Goal: Information Seeking & Learning: Learn about a topic

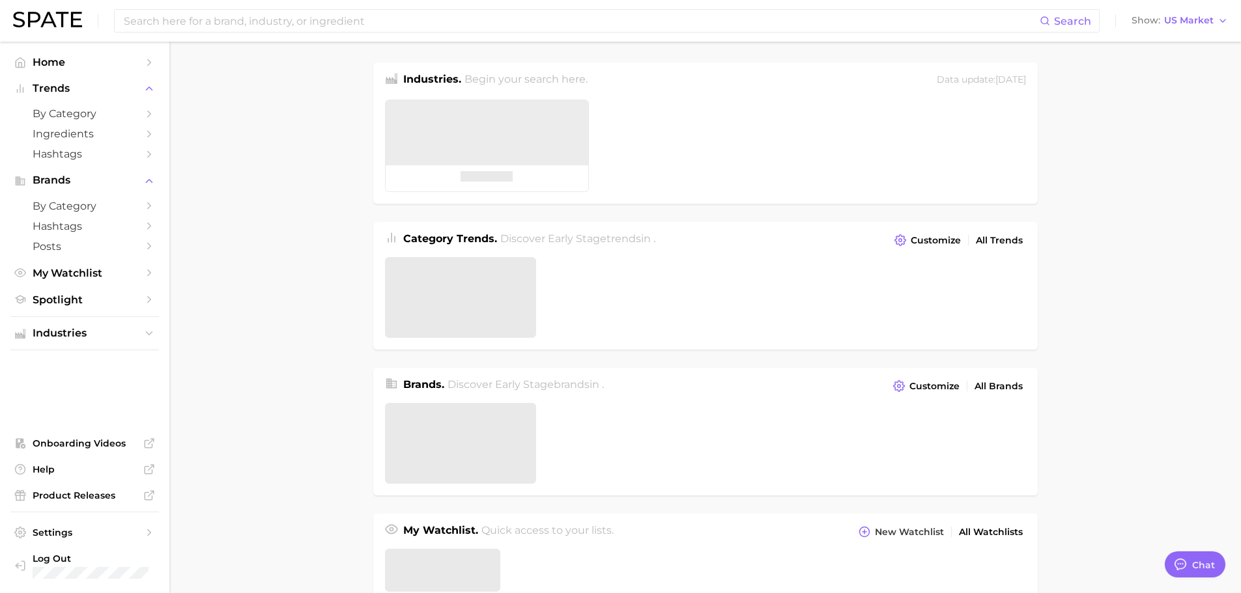
type textarea "x"
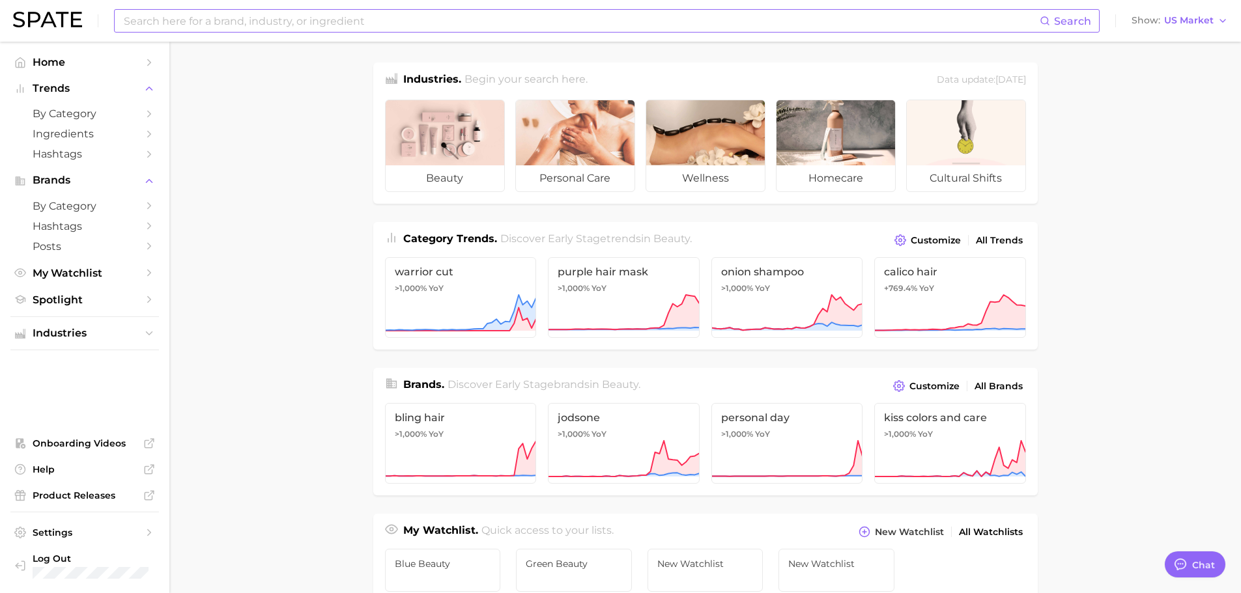
click at [369, 21] on input at bounding box center [580, 21] width 917 height 22
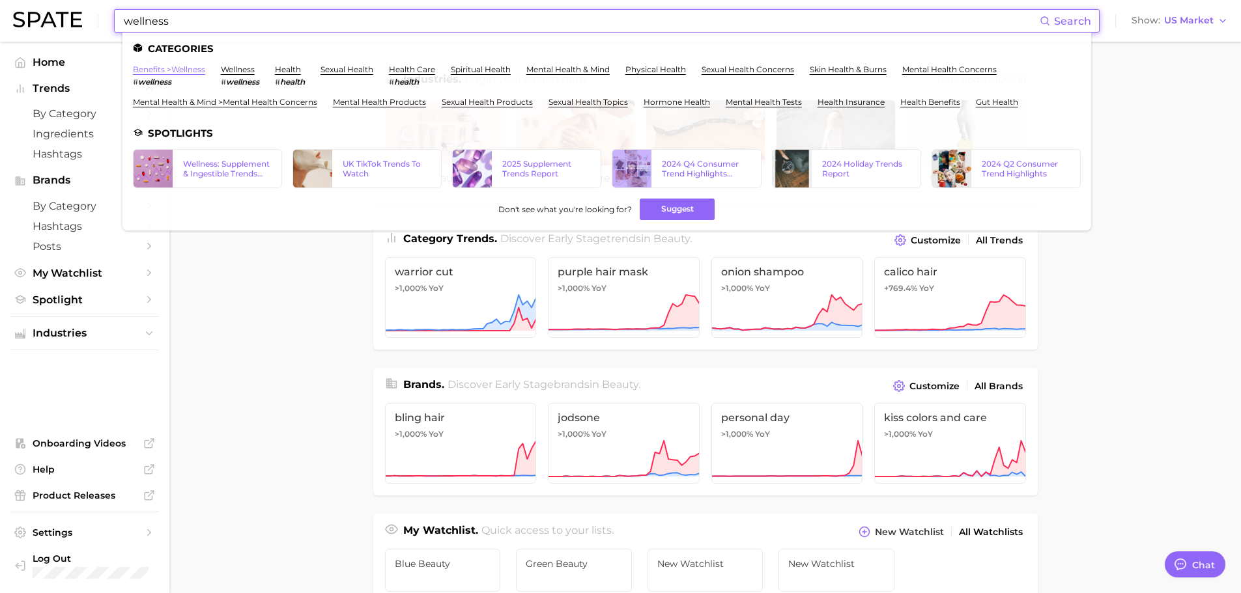
type input "wellness"
click at [193, 70] on link "benefits > wellness" at bounding box center [169, 69] width 72 height 10
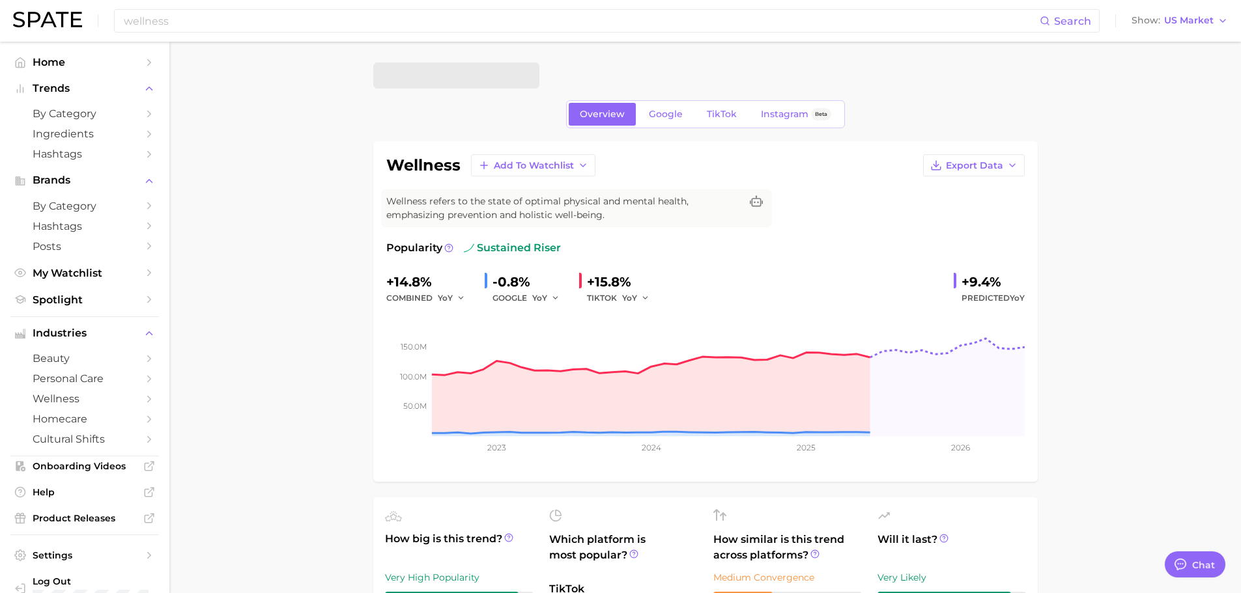
type textarea "x"
click at [180, 27] on input "wellness" at bounding box center [580, 21] width 917 height 22
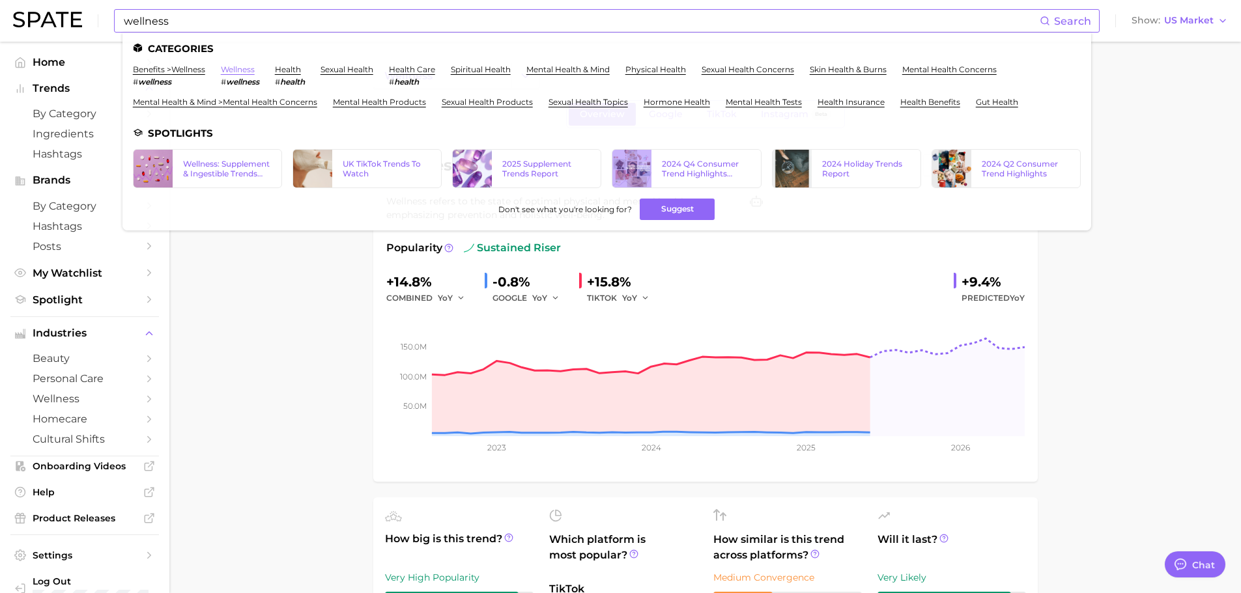
click at [237, 71] on link "wellness" at bounding box center [238, 69] width 34 height 10
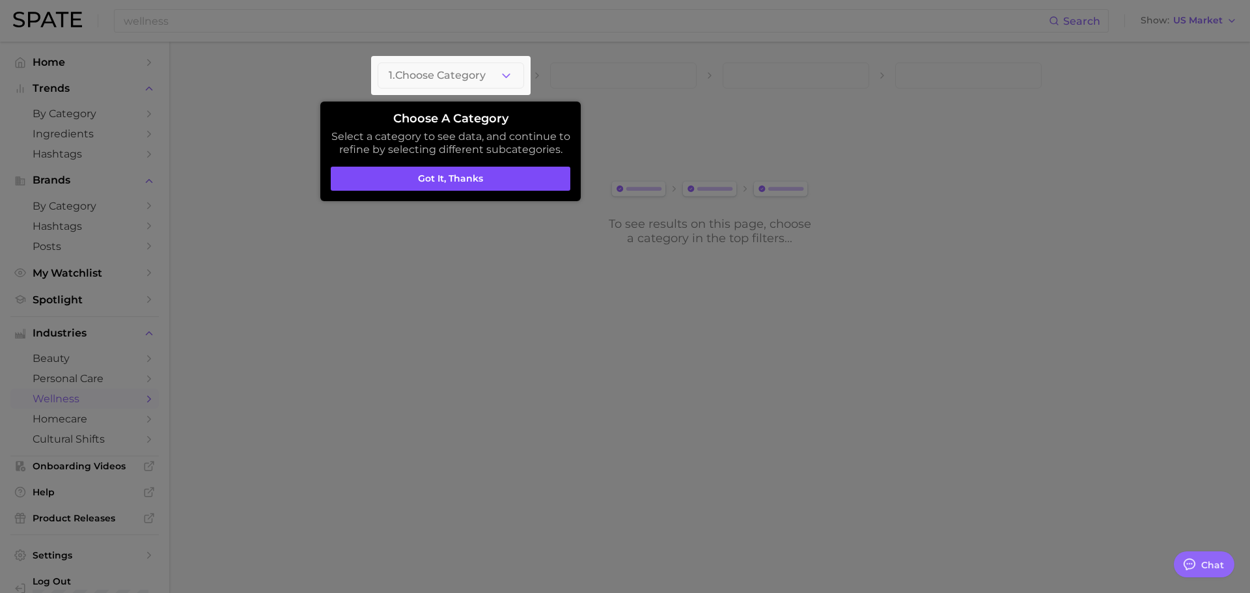
click at [410, 185] on button "Got it, thanks" at bounding box center [451, 179] width 240 height 25
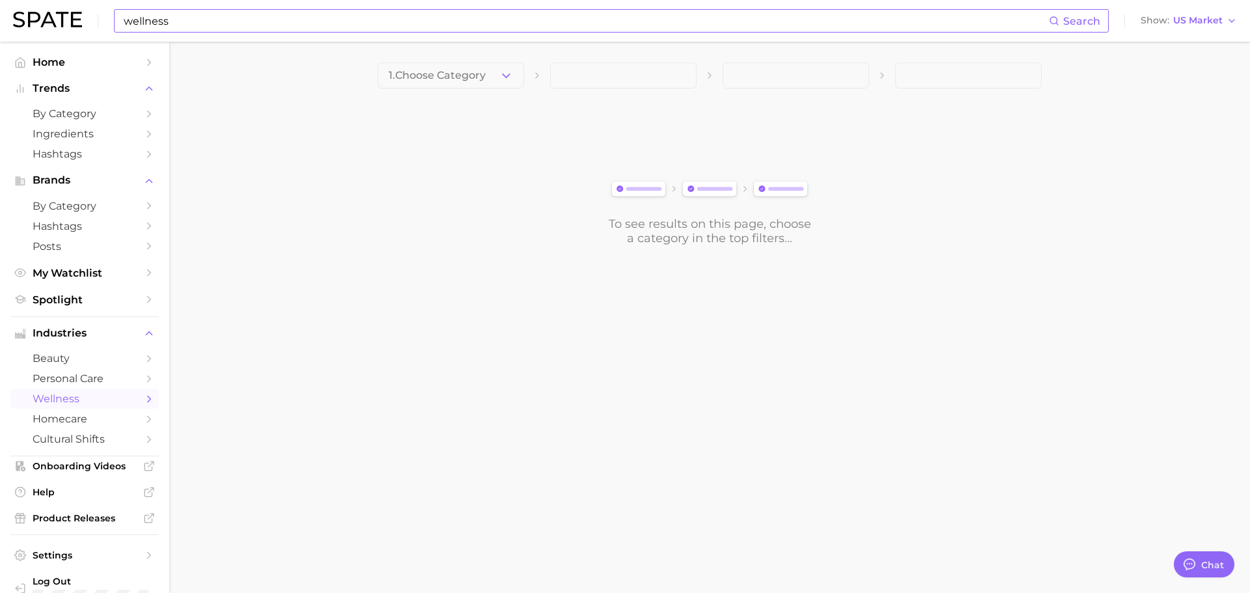
click at [196, 24] on input "wellness" at bounding box center [585, 21] width 927 height 22
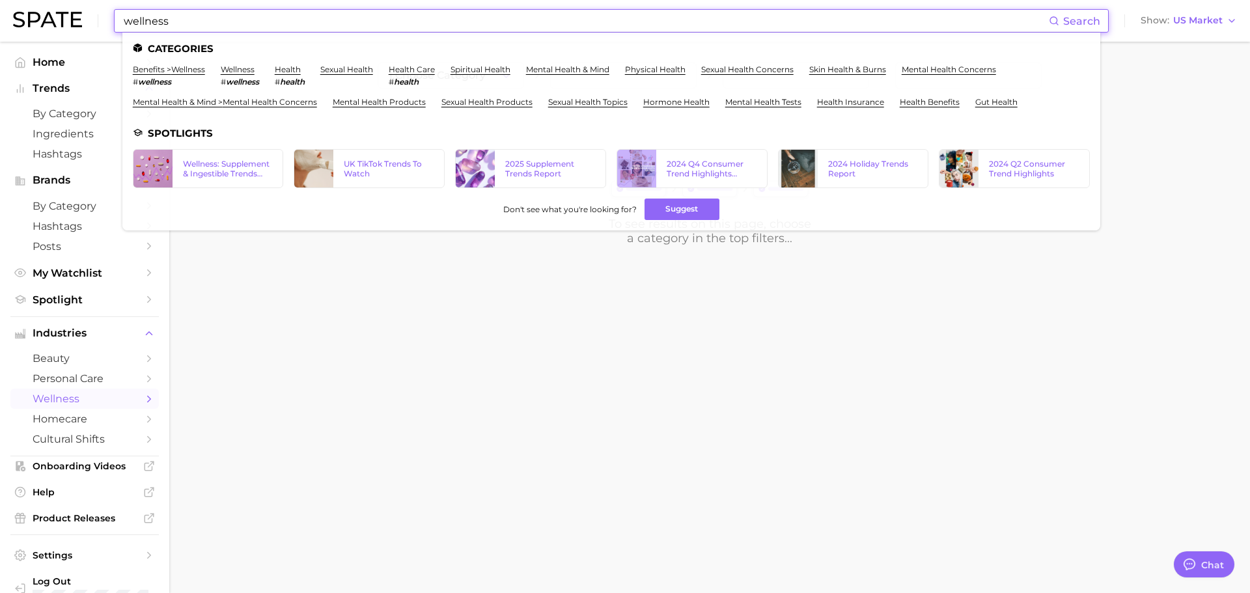
click at [255, 25] on input "wellness" at bounding box center [585, 21] width 927 height 22
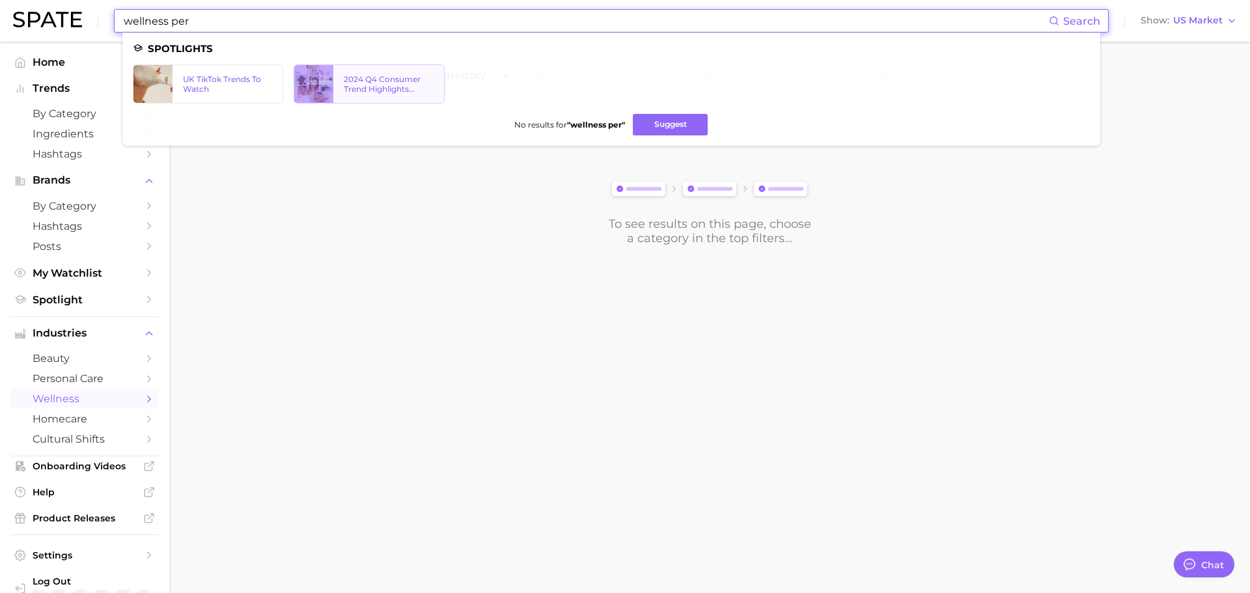
click at [414, 76] on div "2024 Q4 Consumer Trend Highlights (TikTok)" at bounding box center [389, 84] width 90 height 20
click at [224, 88] on div "UK TikTok Trends To Watch" at bounding box center [228, 84] width 90 height 20
click at [194, 22] on input "wellness per" at bounding box center [585, 21] width 927 height 22
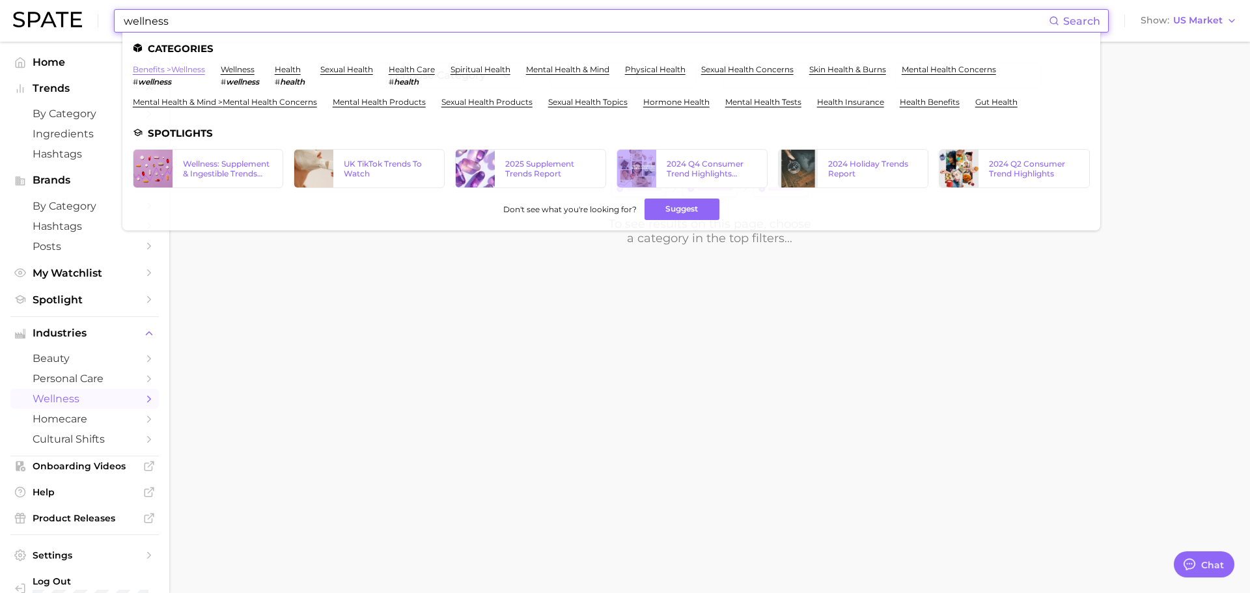
type input "wellness"
click at [173, 70] on link "benefits > wellness" at bounding box center [169, 69] width 72 height 10
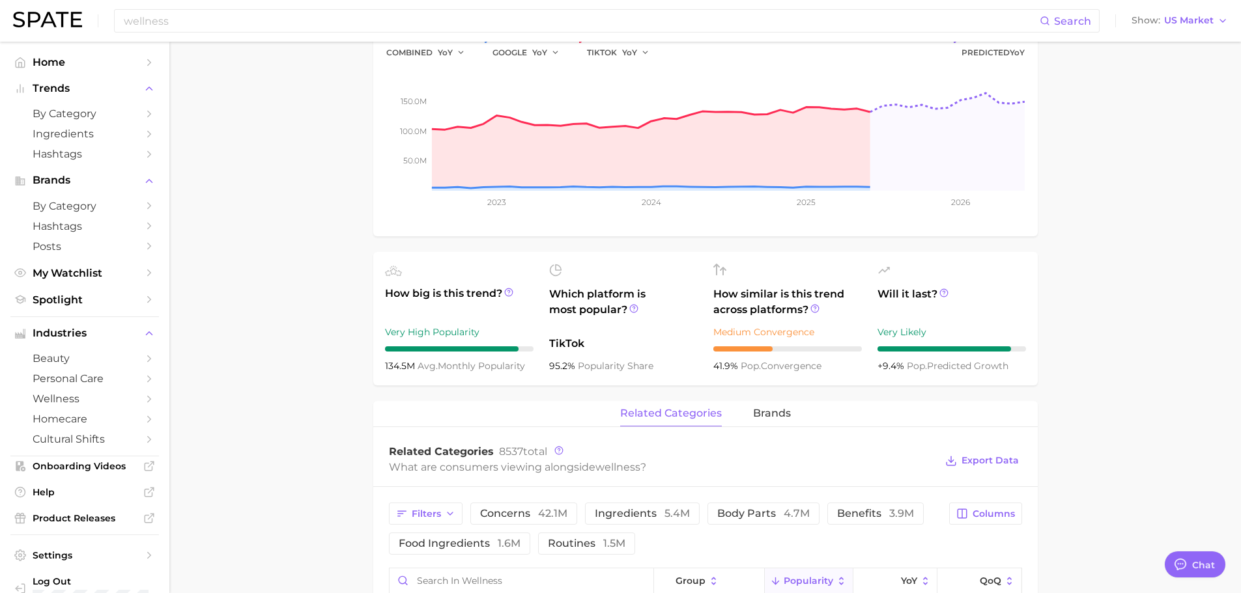
scroll to position [65, 0]
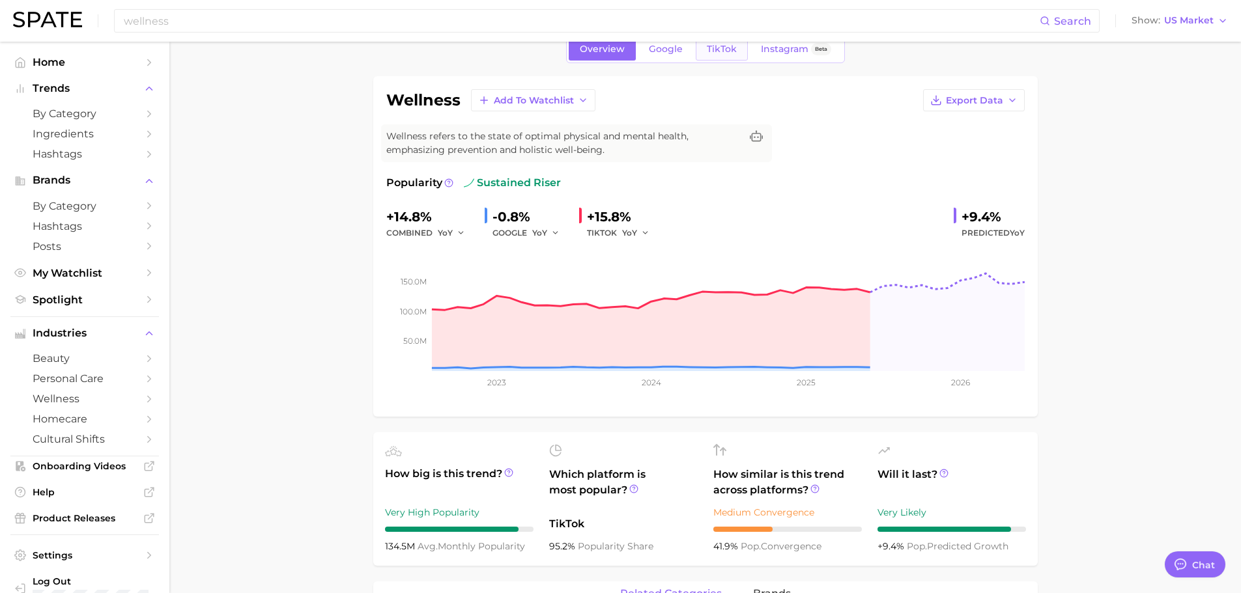
click at [701, 49] on link "TikTok" at bounding box center [721, 49] width 52 height 23
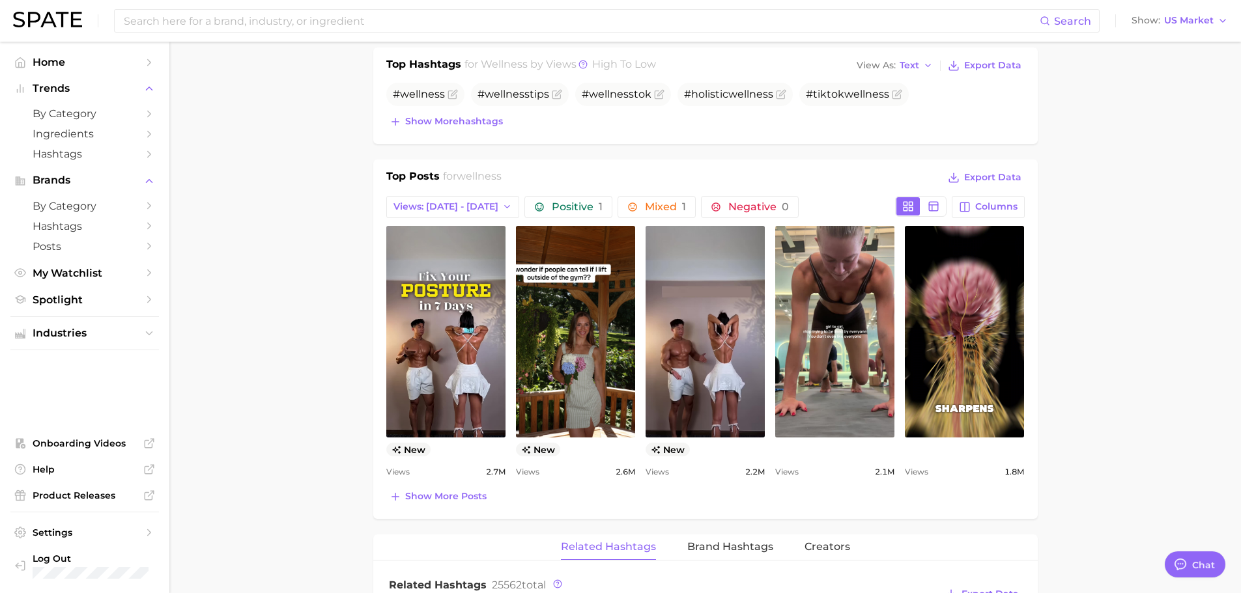
scroll to position [586, 0]
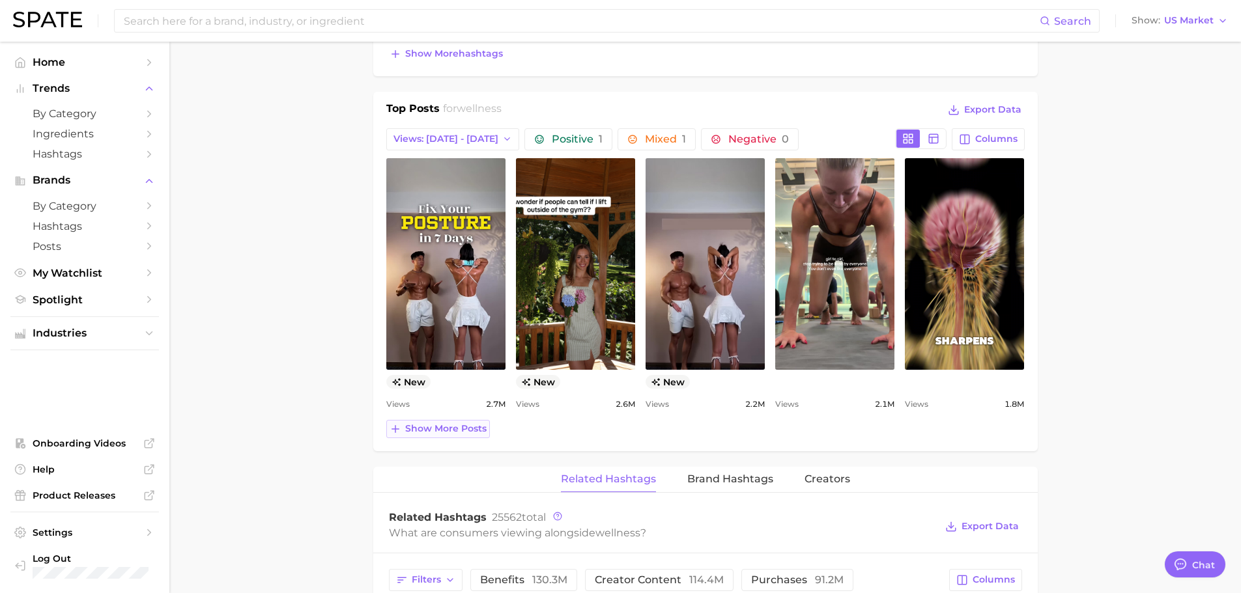
click at [427, 428] on span "Show more posts" at bounding box center [445, 428] width 81 height 11
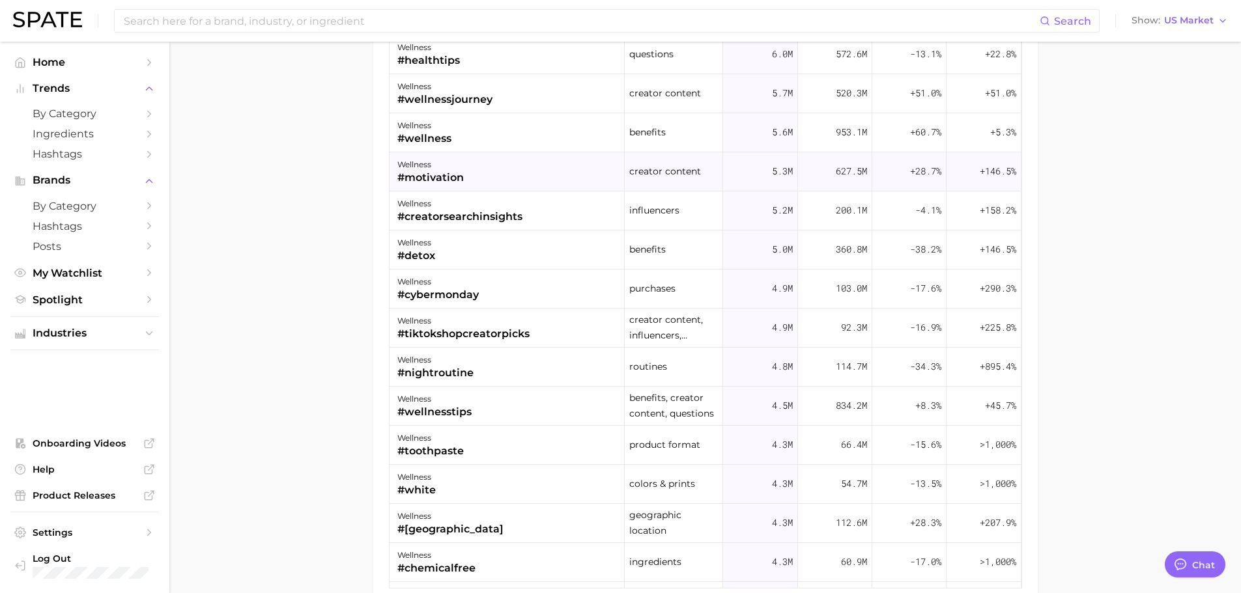
scroll to position [521, 0]
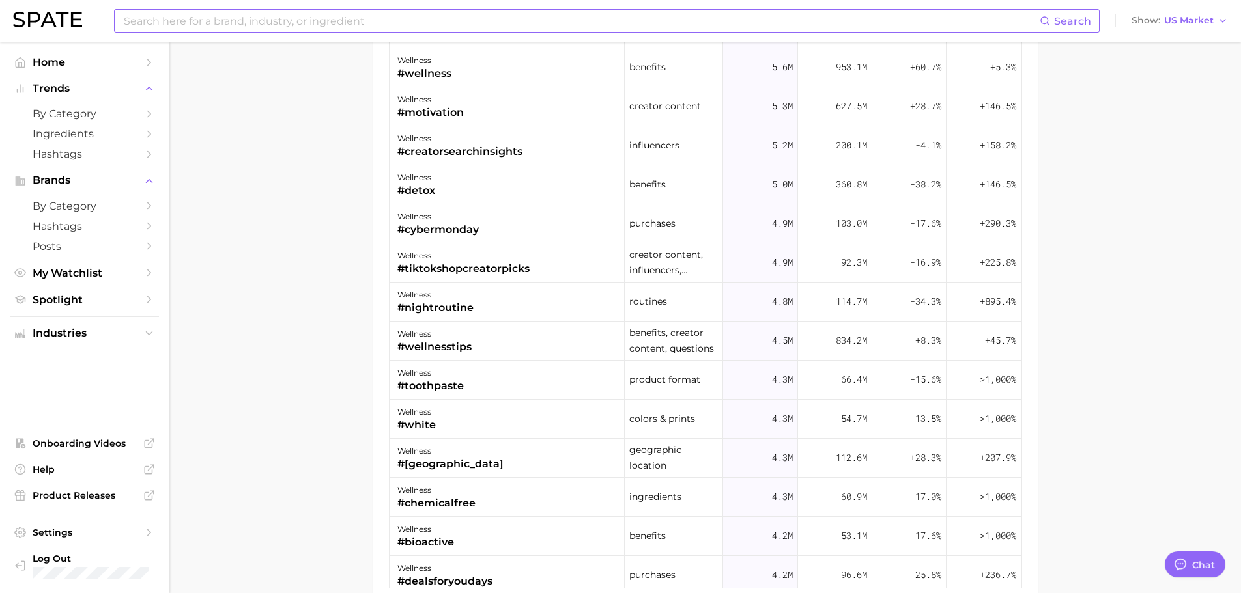
click at [374, 20] on input at bounding box center [580, 21] width 917 height 22
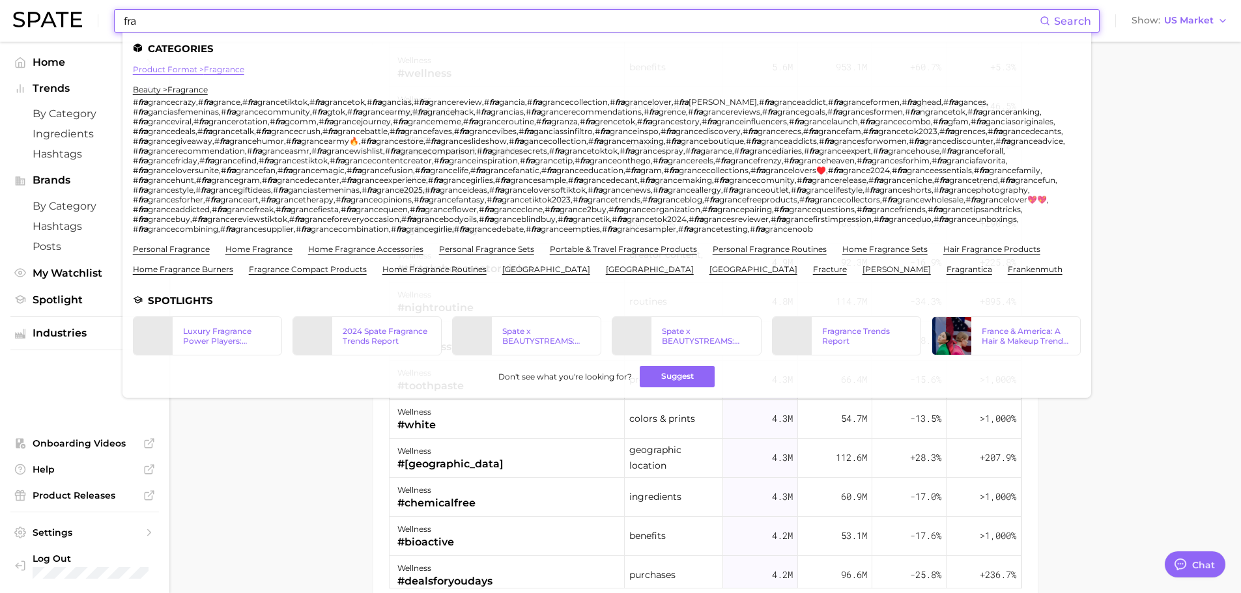
type input "fra"
click at [203, 70] on link "product format > fragrance" at bounding box center [188, 69] width 111 height 10
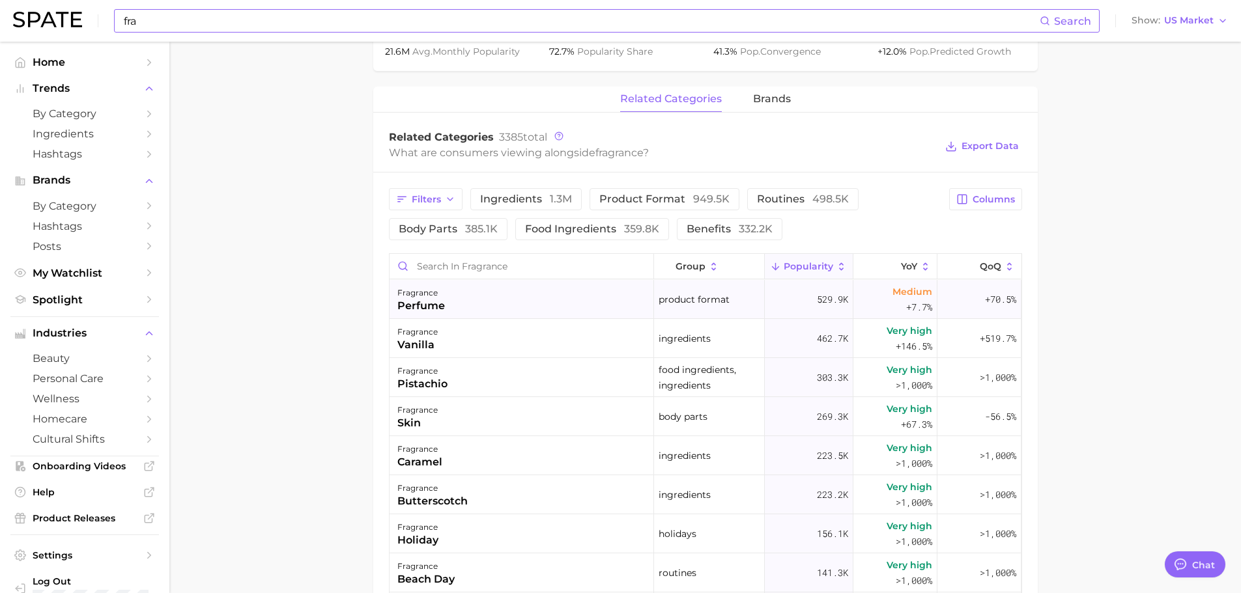
scroll to position [586, 0]
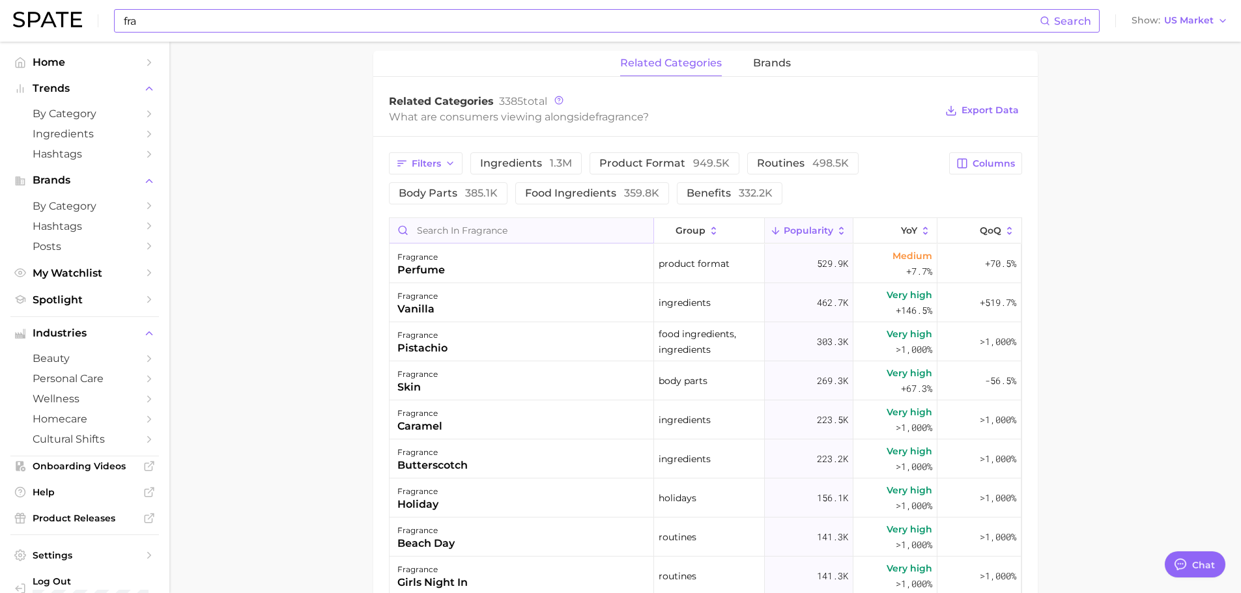
click at [499, 227] on input "Search in fragrance" at bounding box center [521, 230] width 264 height 25
click at [318, 264] on main "fragrance Overview Google TikTok Instagram Beta fragrance Add to Watchlist Expo…" at bounding box center [704, 174] width 1071 height 1436
click at [727, 193] on span "benefits 332.2k" at bounding box center [729, 193] width 86 height 10
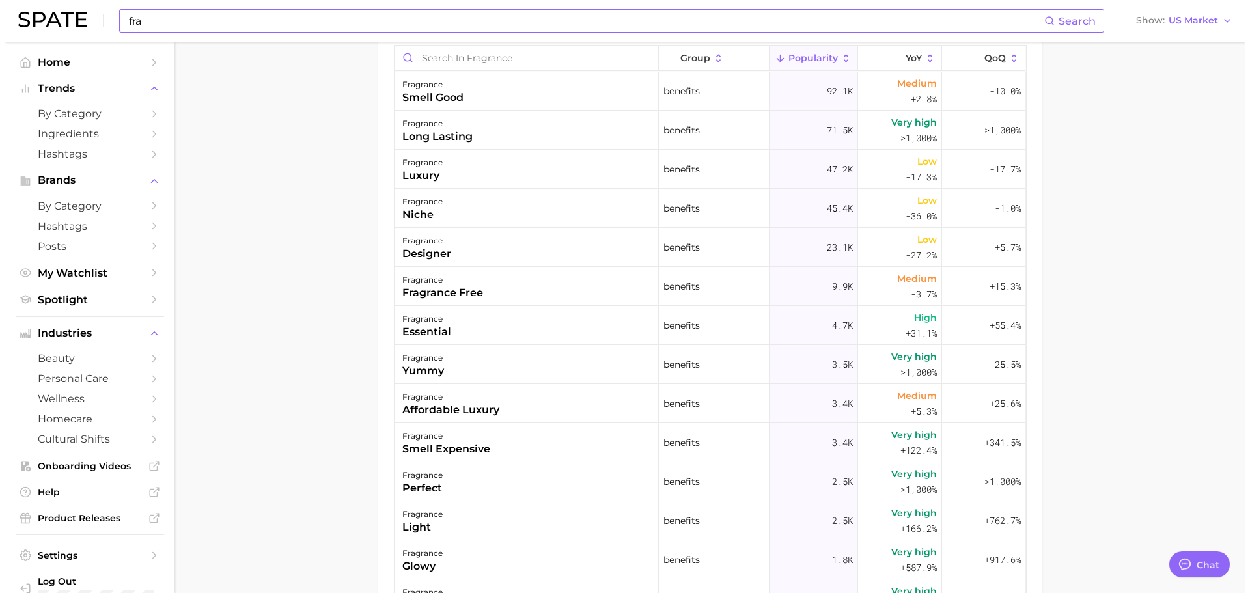
scroll to position [781, 0]
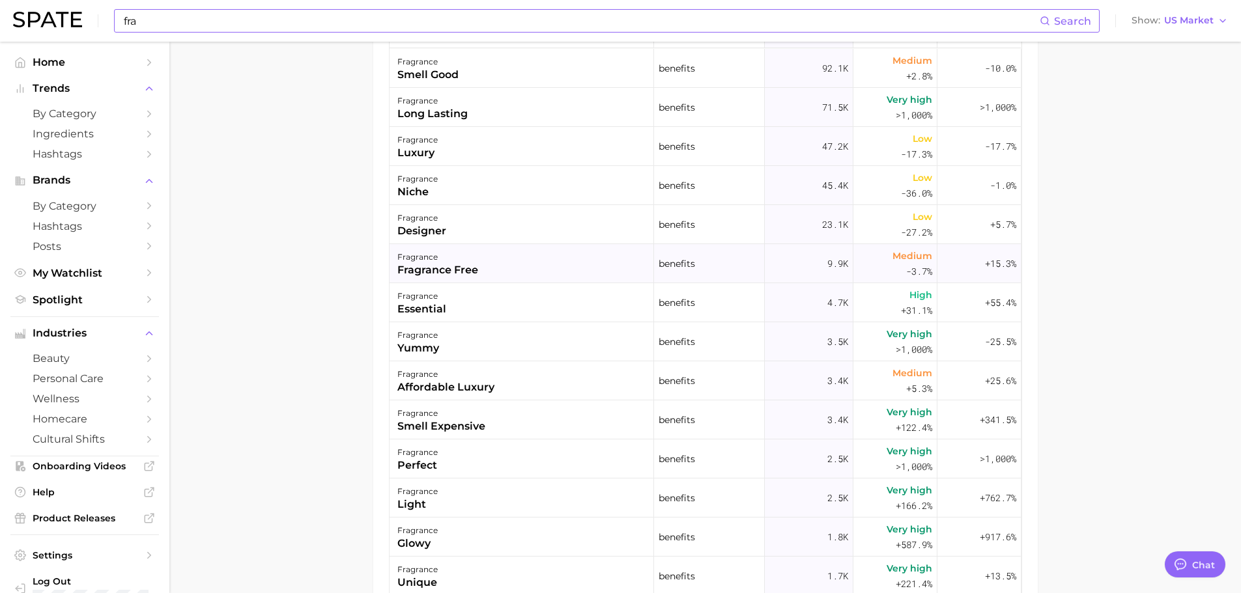
click at [468, 278] on div "fragrance fragrance free" at bounding box center [521, 263] width 264 height 39
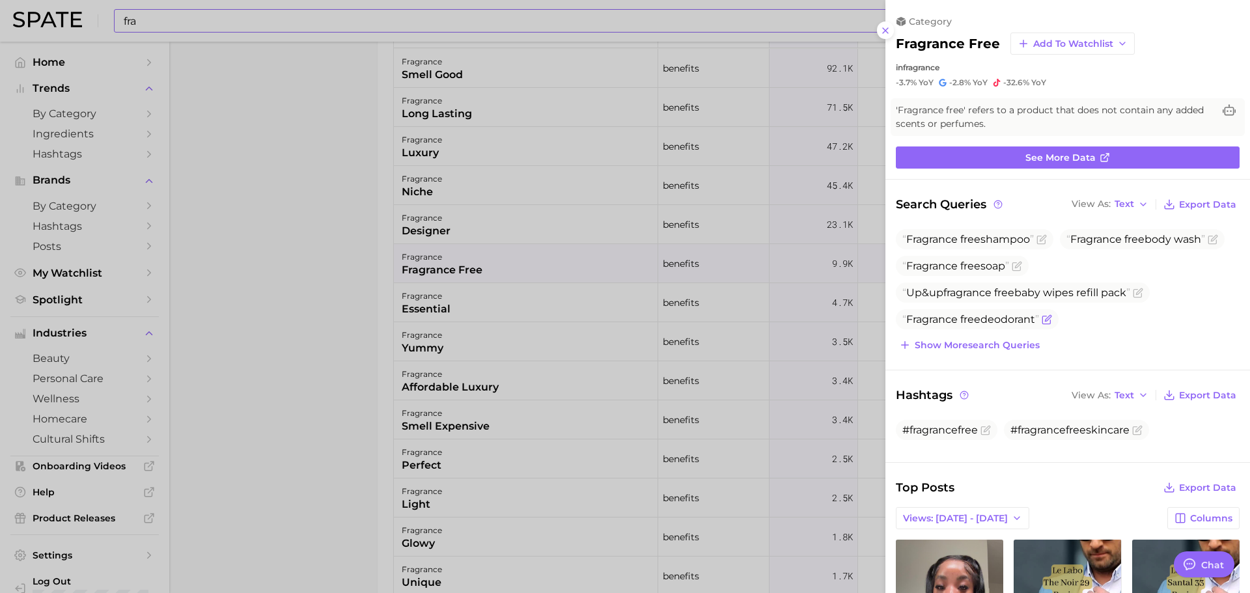
scroll to position [0, 0]
click at [969, 349] on span "Show more search queries" at bounding box center [977, 345] width 125 height 11
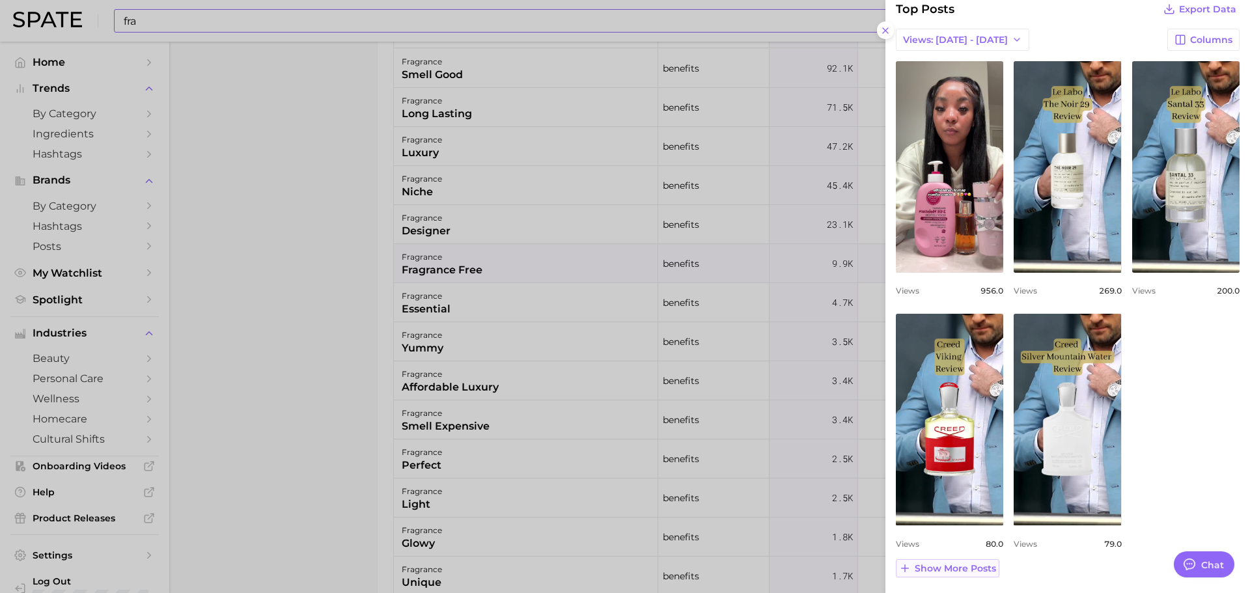
click at [948, 572] on span "Show more posts" at bounding box center [955, 568] width 81 height 11
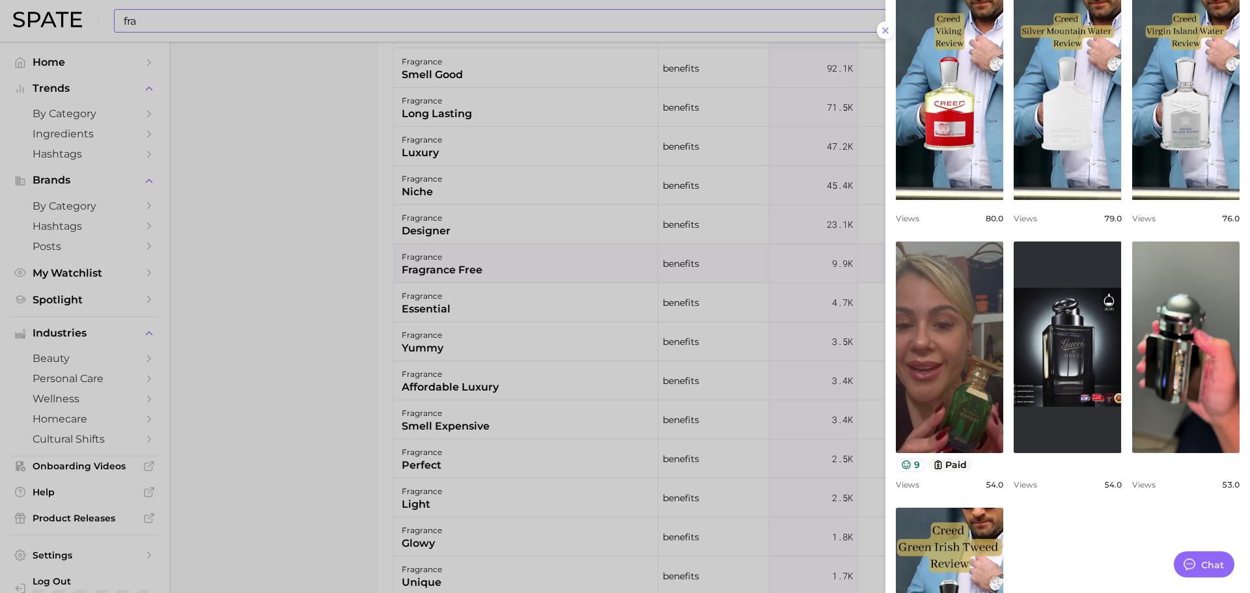
click at [510, 363] on div at bounding box center [625, 296] width 1250 height 593
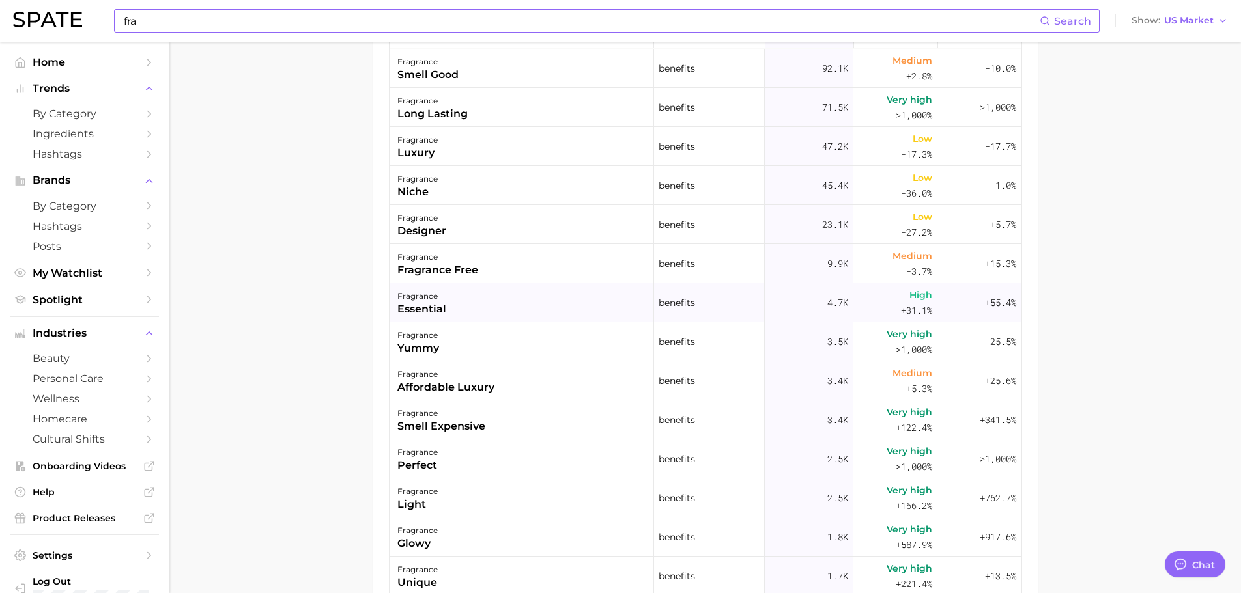
click at [486, 307] on div "fragrance essential" at bounding box center [521, 302] width 264 height 39
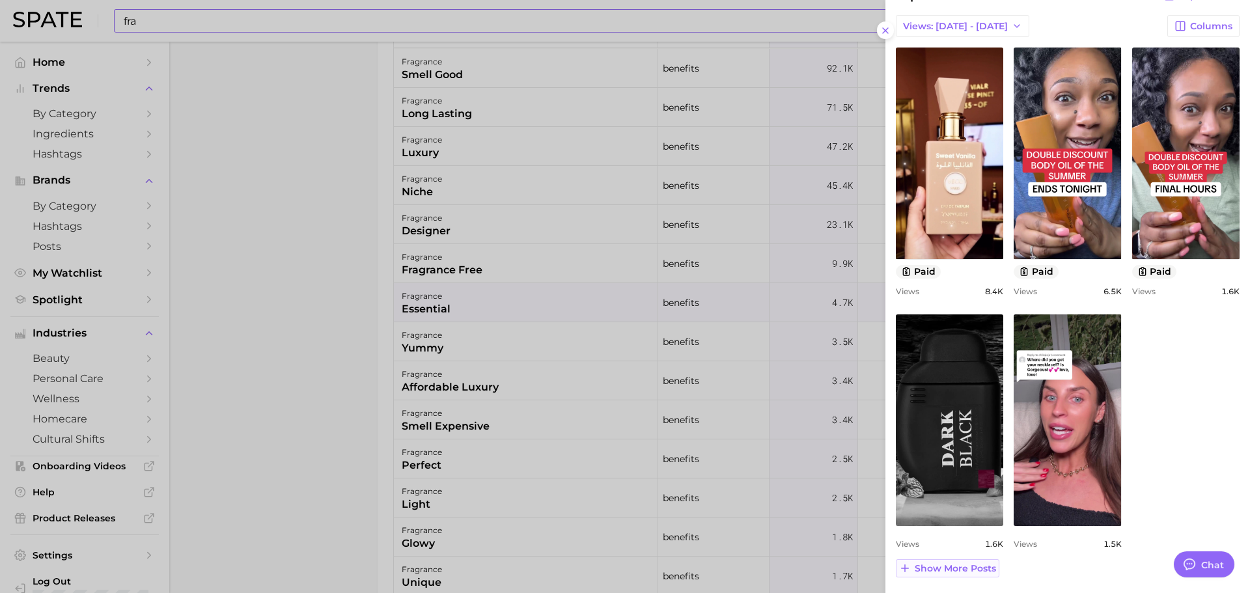
click at [966, 576] on button "Show more posts" at bounding box center [948, 568] width 104 height 18
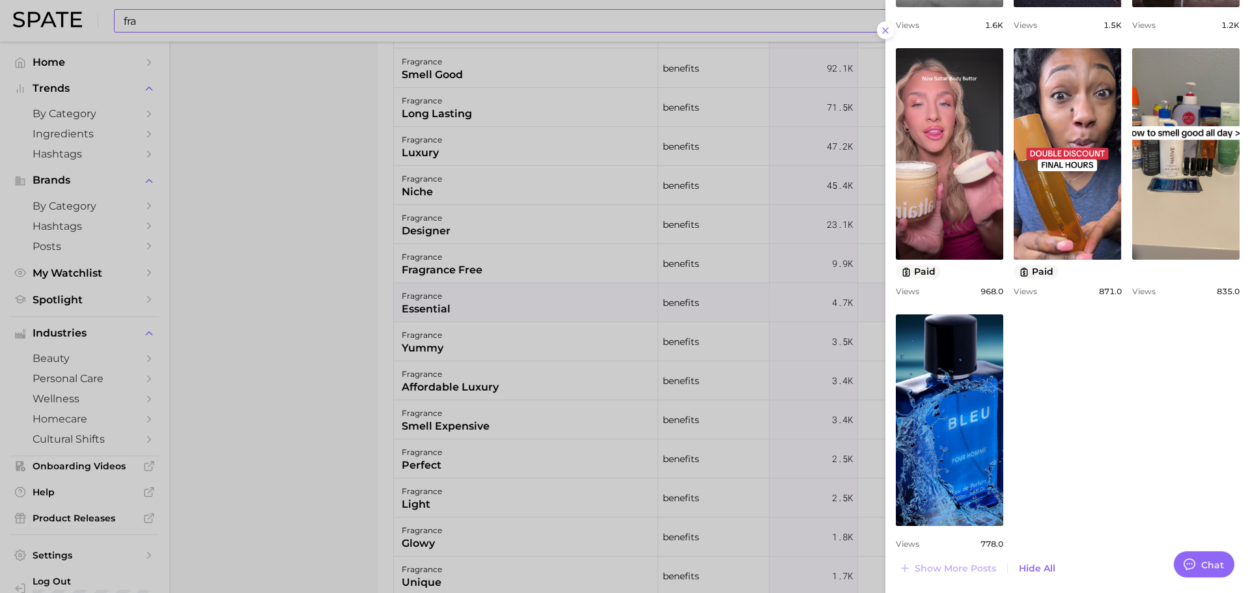
click at [385, 382] on div at bounding box center [625, 296] width 1250 height 593
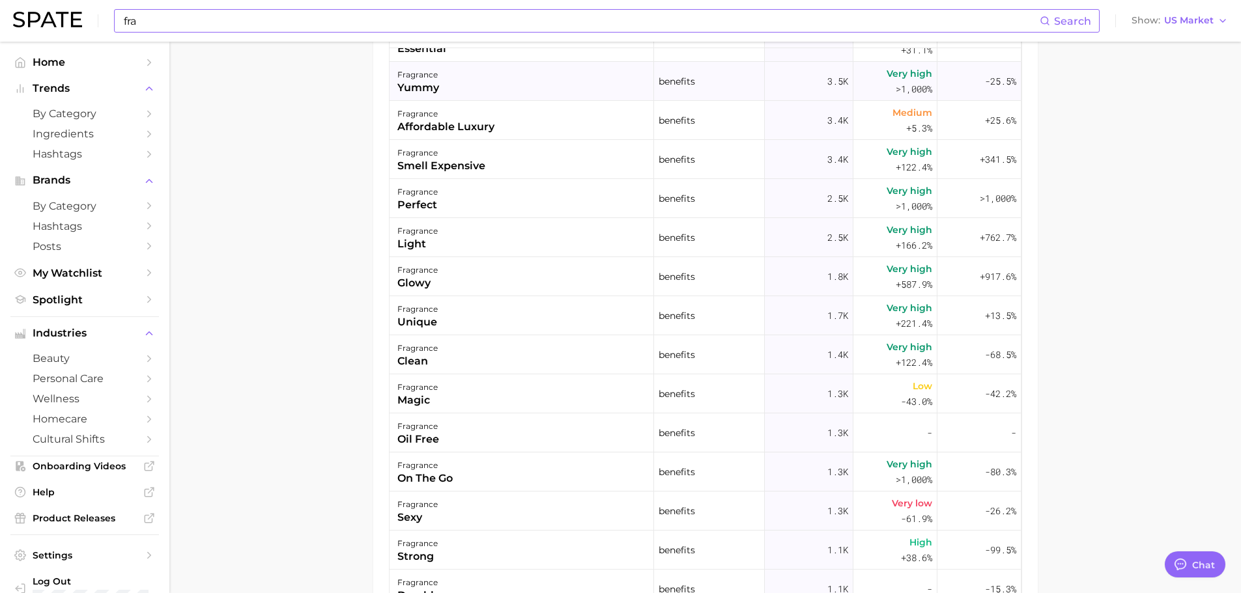
click at [448, 351] on div "fragrance clean" at bounding box center [521, 354] width 264 height 39
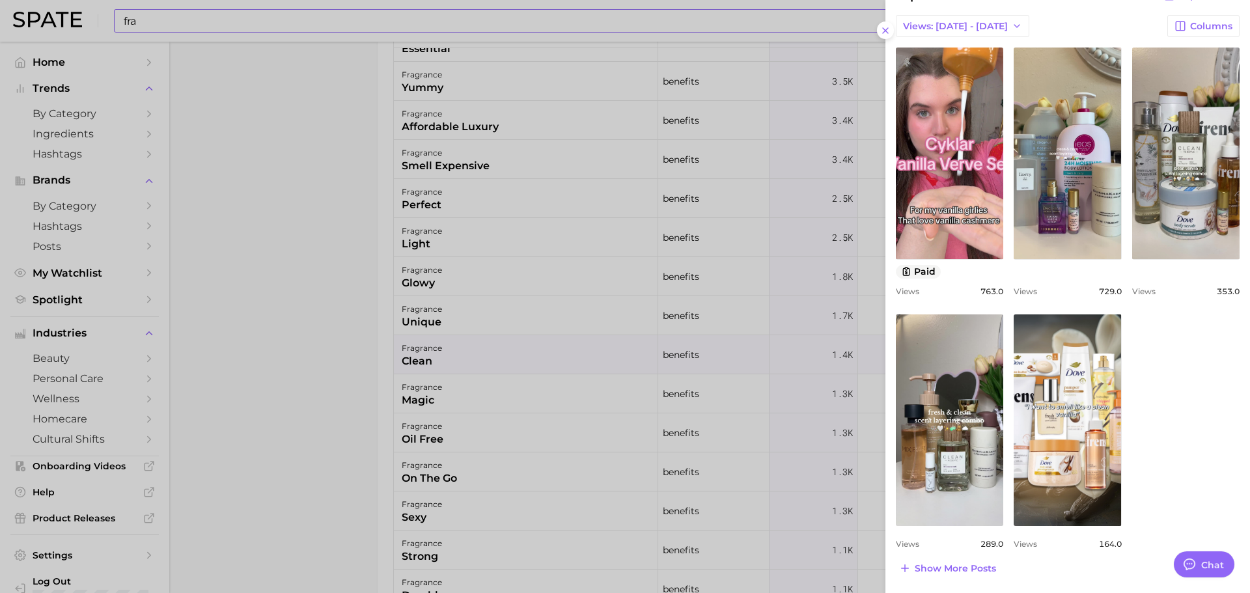
click at [522, 371] on div at bounding box center [625, 296] width 1250 height 593
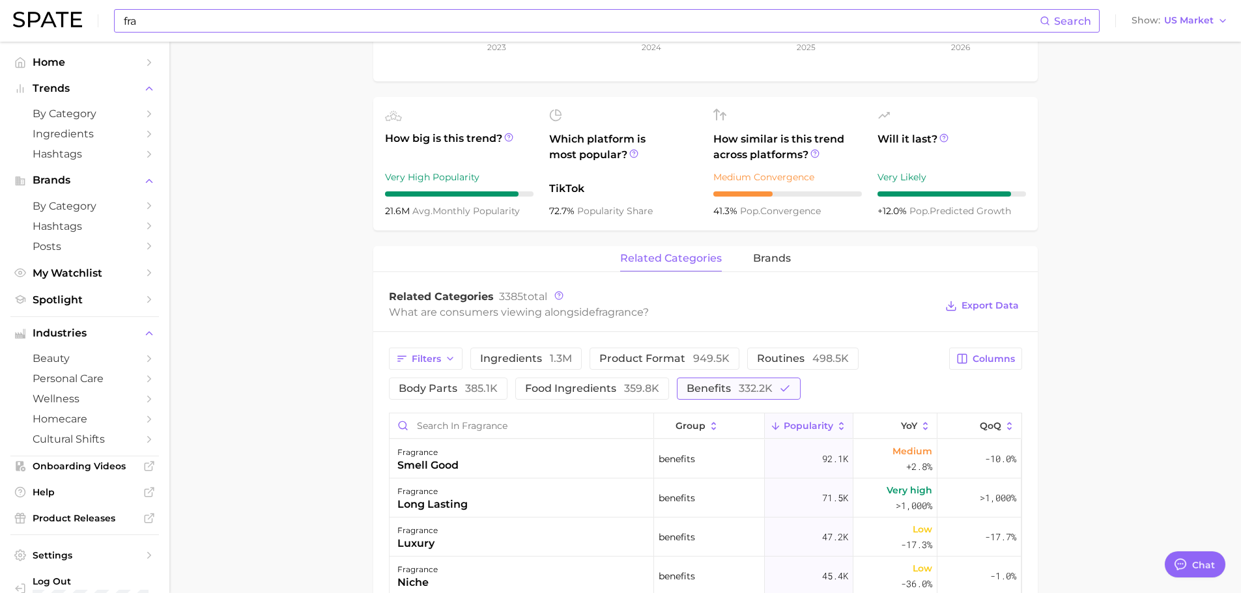
click at [725, 393] on span "benefits 332.2k" at bounding box center [729, 389] width 86 height 10
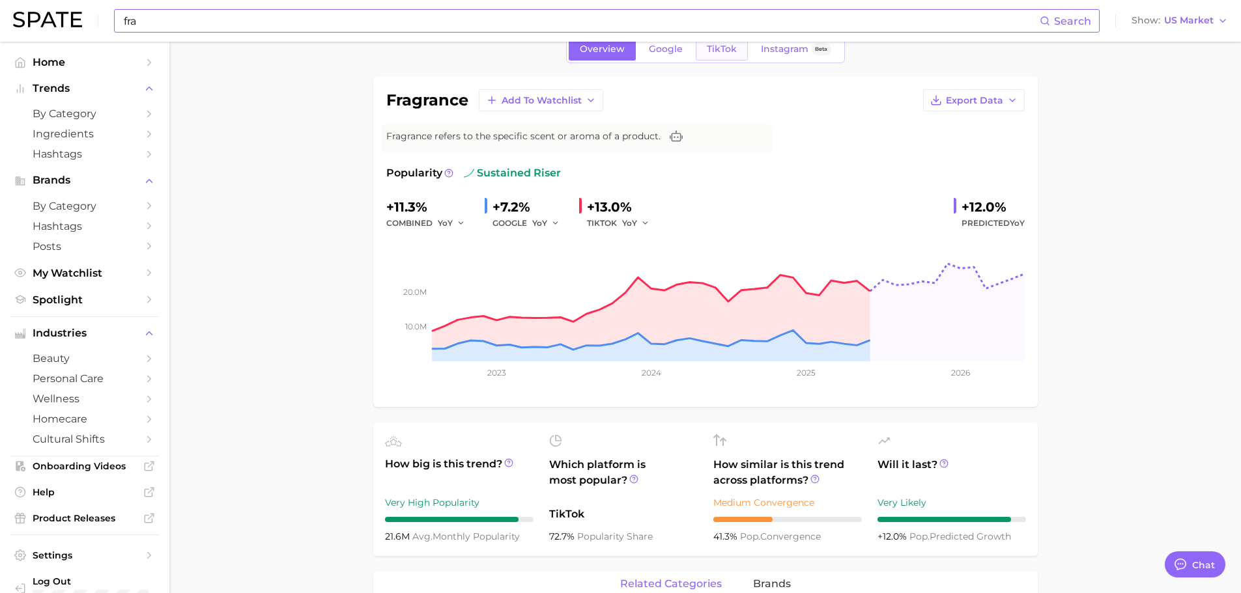
click at [713, 52] on span "TikTok" at bounding box center [722, 49] width 30 height 11
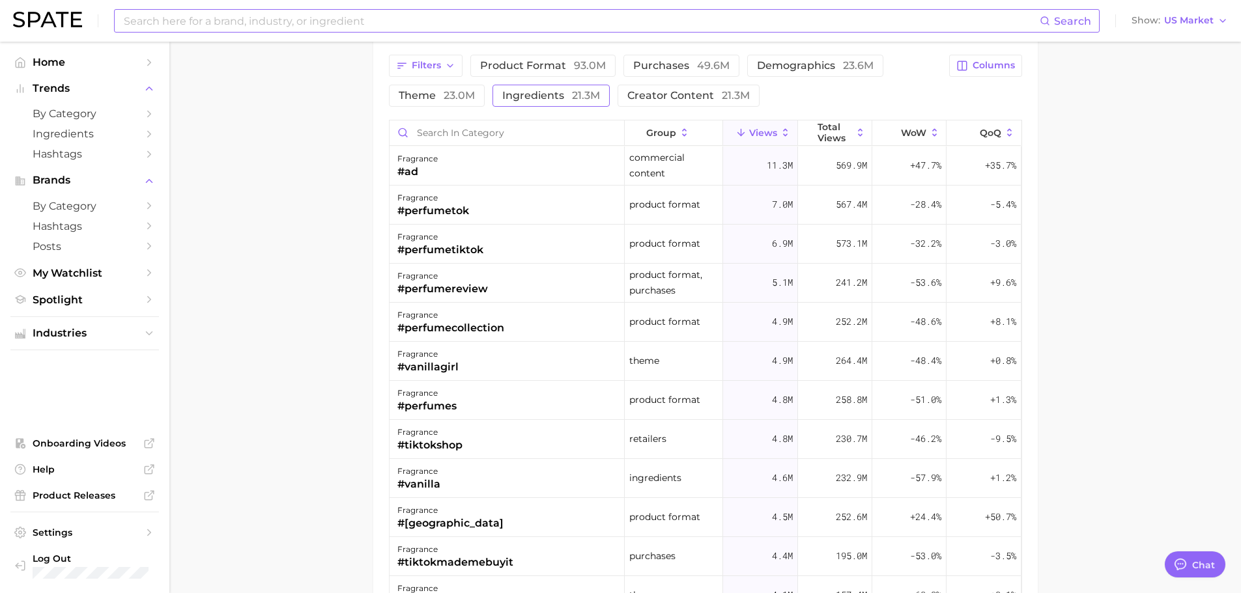
click at [575, 104] on button "ingredients 21.3m" at bounding box center [550, 96] width 117 height 22
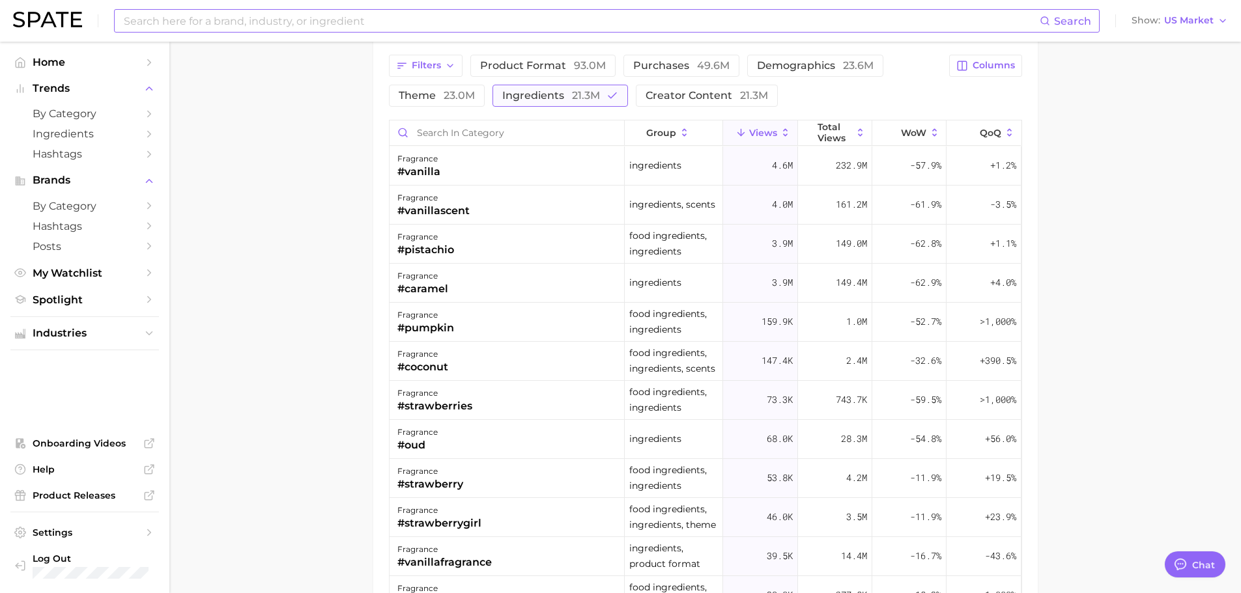
click at [573, 102] on button "ingredients 21.3m" at bounding box center [559, 96] width 135 height 22
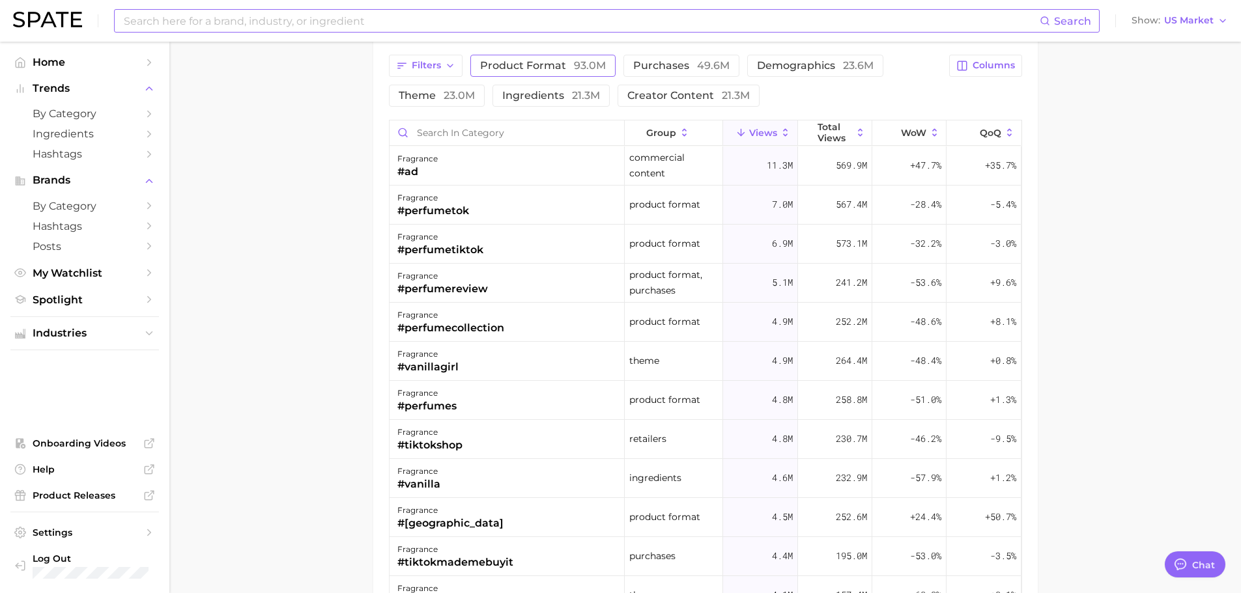
click at [552, 73] on button "product format 93.0m" at bounding box center [542, 66] width 145 height 22
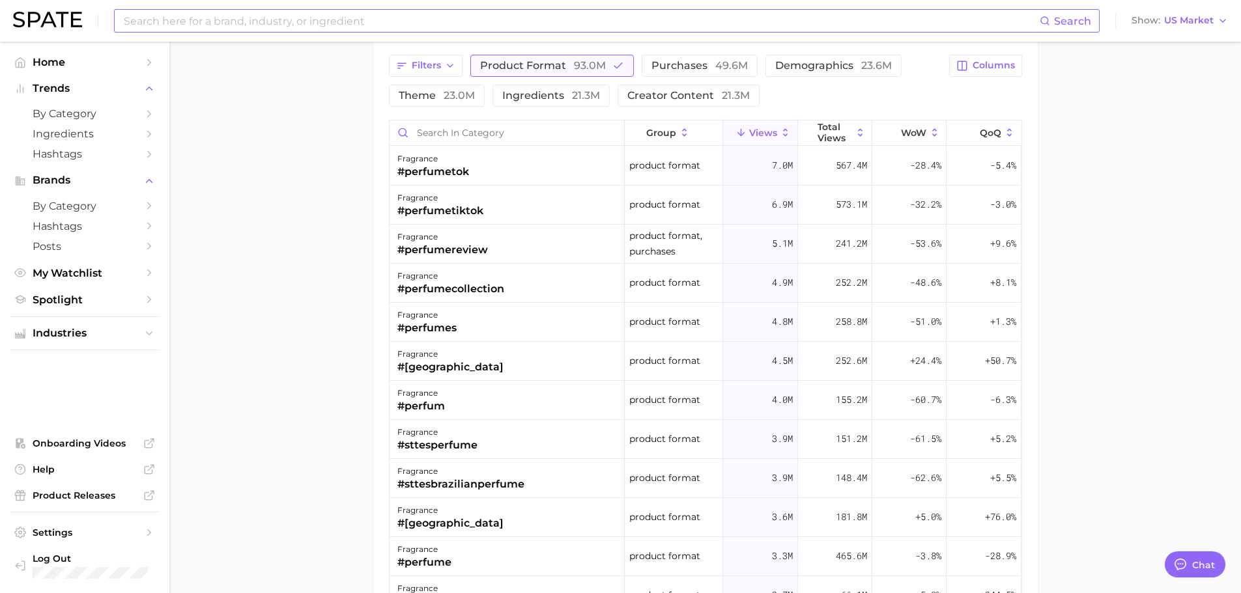
click at [552, 73] on button "product format 93.0m" at bounding box center [551, 66] width 163 height 22
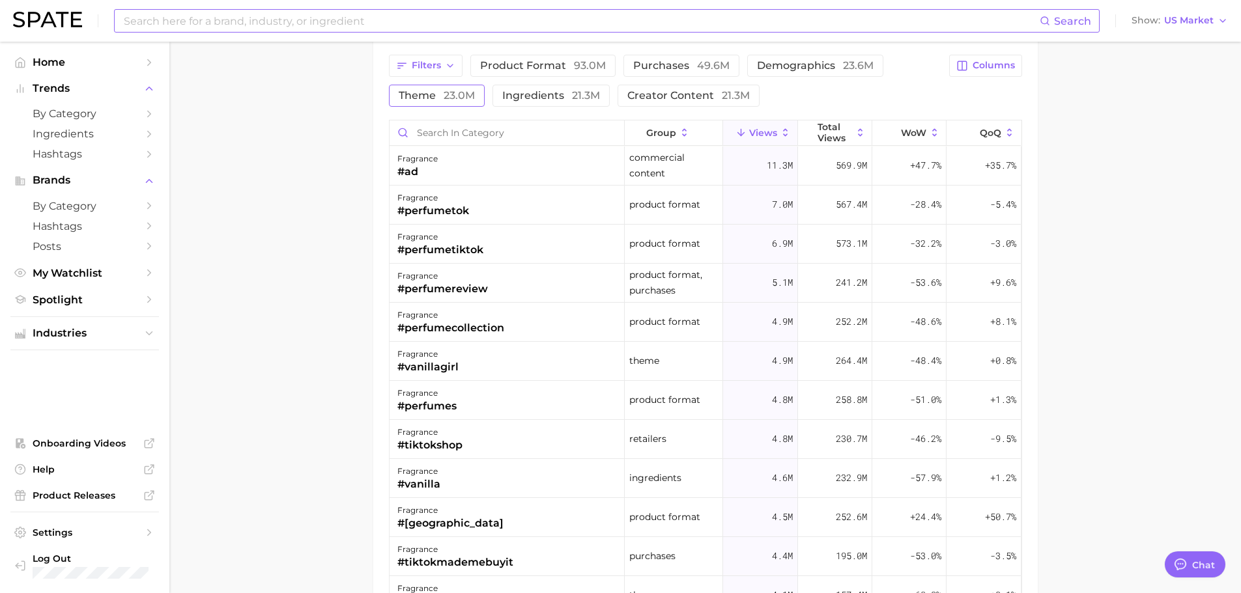
click at [425, 100] on span "theme 23.0m" at bounding box center [437, 96] width 76 height 10
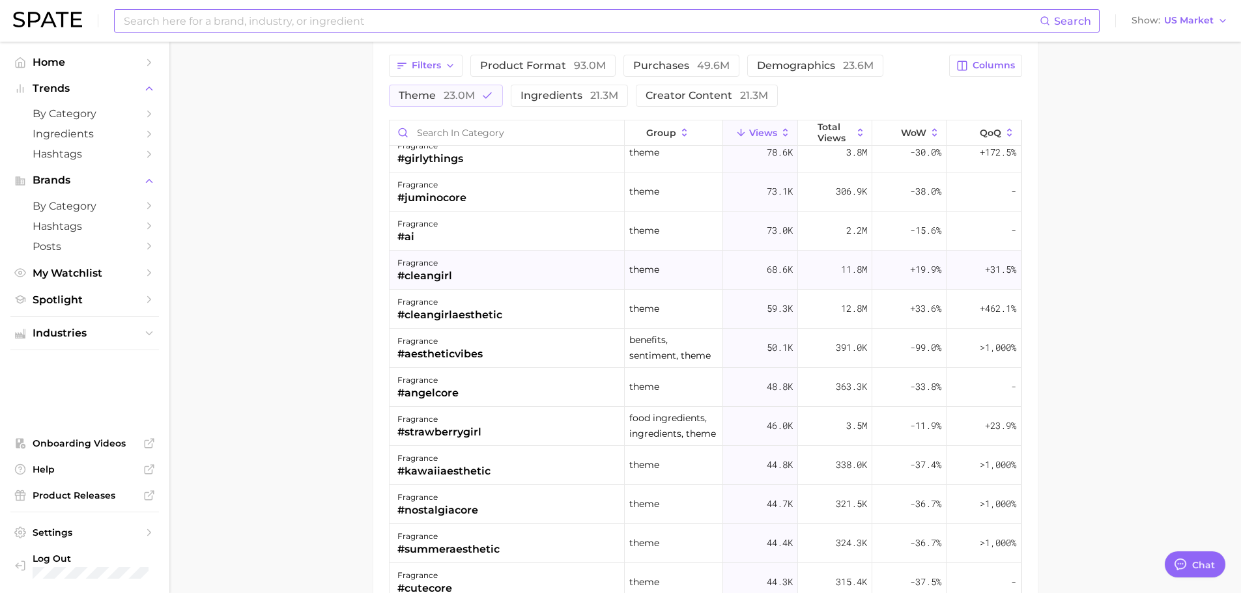
click at [447, 260] on div "fragrance" at bounding box center [424, 263] width 55 height 16
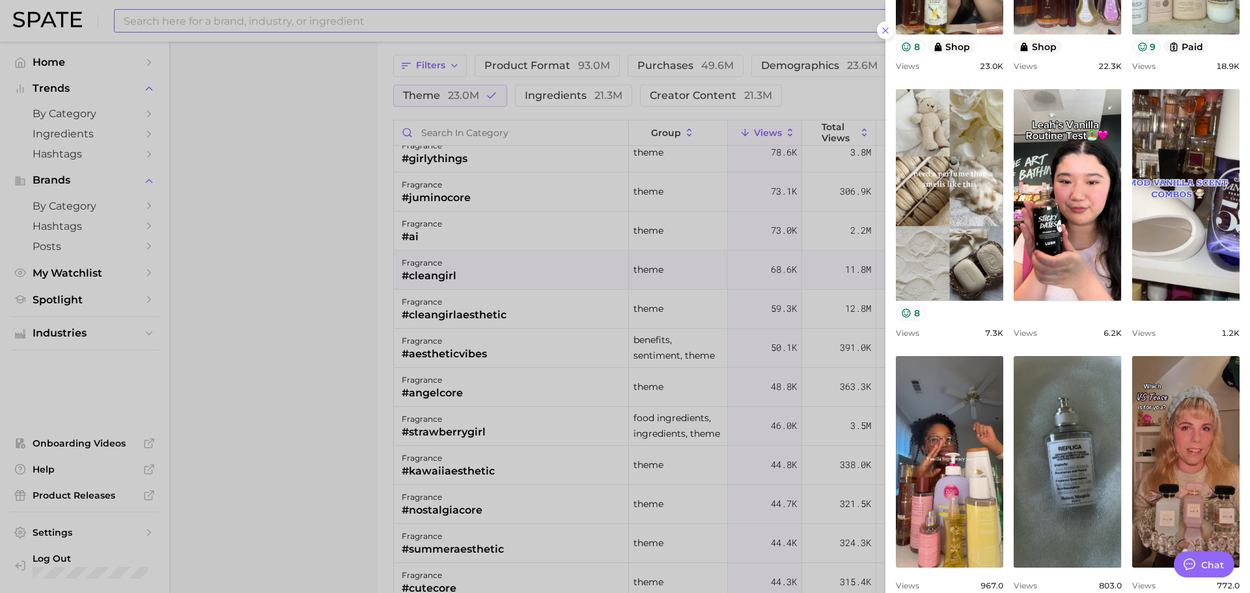
click at [431, 337] on div at bounding box center [625, 296] width 1250 height 593
